Goal: Navigation & Orientation: Understand site structure

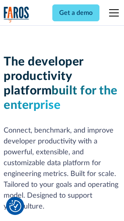
scroll to position [121, 0]
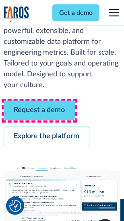
click at [39, 111] on link "Request a demo" at bounding box center [39, 111] width 71 height 20
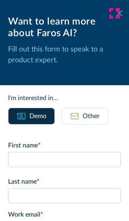
click at [116, 13] on icon at bounding box center [119, 13] width 6 height 6
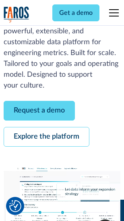
scroll to position [147, 0]
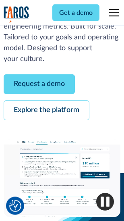
click at [46, 111] on link "Explore the platform" at bounding box center [47, 111] width 86 height 20
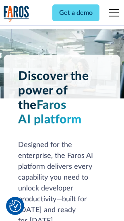
scroll to position [6126, 0]
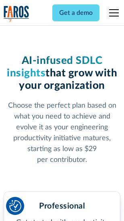
scroll to position [1277, 0]
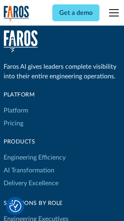
click at [16, 111] on link "Platform" at bounding box center [16, 110] width 25 height 13
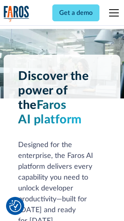
scroll to position [6384, 0]
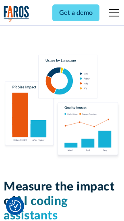
scroll to position [5021, 0]
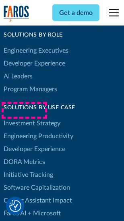
click at [24, 156] on link "DORA Metrics" at bounding box center [24, 162] width 41 height 13
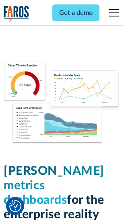
scroll to position [3562, 0]
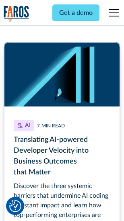
scroll to position [3603, 0]
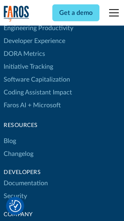
click at [18, 148] on link "Changelog" at bounding box center [19, 154] width 30 height 13
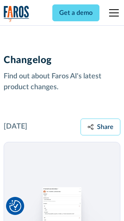
scroll to position [9860, 0]
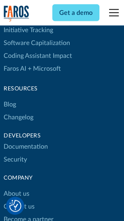
click at [16, 188] on link "About us" at bounding box center [17, 194] width 26 height 13
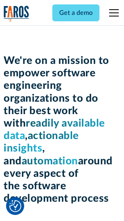
scroll to position [2783, 0]
